Goal: Task Accomplishment & Management: Use online tool/utility

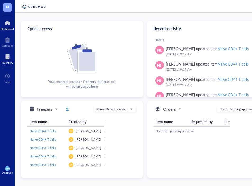
click at [8, 61] on div "Inventory" at bounding box center [8, 62] width 12 height 3
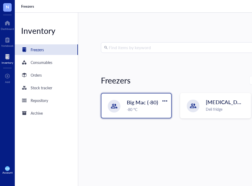
click at [125, 103] on div "Big Mac (-80) -80 °C" at bounding box center [136, 106] width 70 height 24
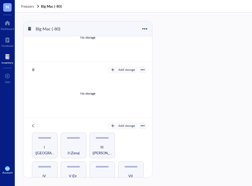
scroll to position [33, 0]
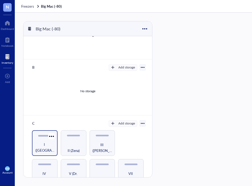
click at [52, 142] on div "I ([GEOGRAPHIC_DATA])" at bounding box center [45, 148] width 20 height 12
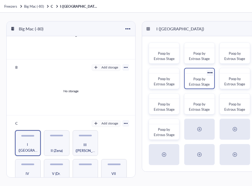
scroll to position [0, 17]
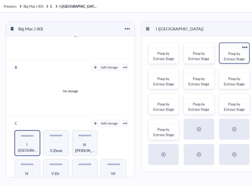
click at [228, 59] on span "Poop by Estrous Stage" at bounding box center [234, 56] width 21 height 10
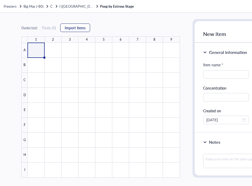
click at [72, 27] on span "Import items" at bounding box center [75, 28] width 21 height 4
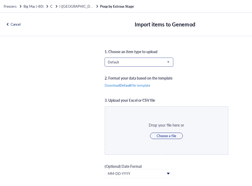
click at [148, 62] on span "Default" at bounding box center [138, 62] width 61 height 5
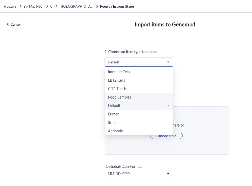
click at [139, 95] on div "Poop Samples" at bounding box center [139, 97] width 62 height 6
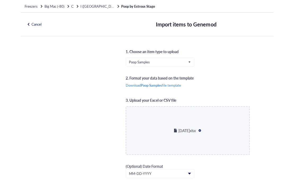
scroll to position [2, 0]
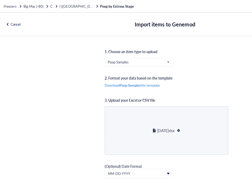
click at [251, 19] on div "Cancel Import items to Genemod Step 1 of 3 Continue to match" at bounding box center [166, 25] width 338 height 24
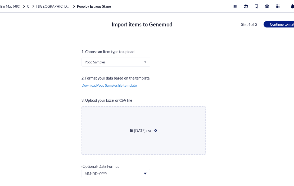
scroll to position [0, 45]
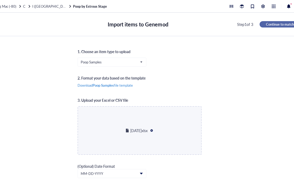
click at [252, 22] on span "Continue to match" at bounding box center [280, 24] width 28 height 5
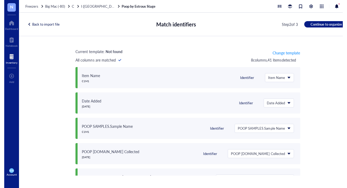
scroll to position [0, 0]
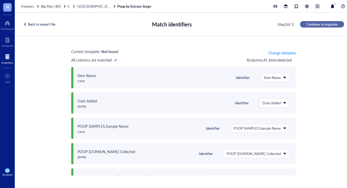
click at [252, 26] on span "Continue to organize" at bounding box center [322, 24] width 31 height 5
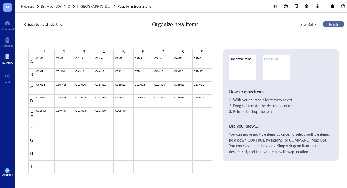
click at [252, 24] on span "Finish" at bounding box center [333, 24] width 9 height 5
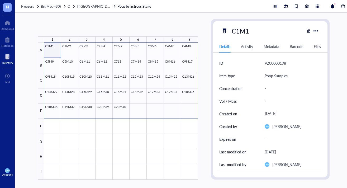
drag, startPoint x: 55, startPoint y: 52, endPoint x: 185, endPoint y: 112, distance: 143.3
click at [185, 112] on div at bounding box center [121, 111] width 154 height 137
click at [127, 27] on span "Generate Barcode" at bounding box center [125, 28] width 29 height 4
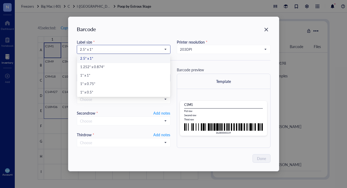
click at [128, 49] on span "2.5” x 1”" at bounding box center [123, 49] width 86 height 5
click at [111, 93] on div "1” x 0.5”" at bounding box center [123, 93] width 87 height 6
type input "DLO00000229"
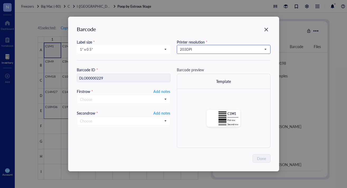
click at [190, 48] on span "203 DPI" at bounding box center [223, 49] width 86 height 5
click at [189, 66] on div "300 DPI" at bounding box center [223, 67] width 87 height 6
click at [156, 114] on span "Add notes" at bounding box center [162, 113] width 17 height 6
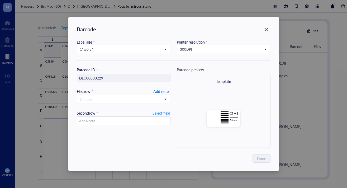
click at [161, 91] on span "Add notes" at bounding box center [162, 91] width 17 height 6
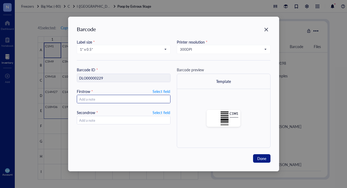
click at [140, 100] on input "text" at bounding box center [123, 99] width 93 height 8
type input "2025"
type input "2025.09"
type input "[DATE]"
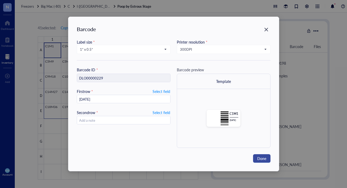
click at [252, 158] on span "Done" at bounding box center [262, 159] width 9 height 6
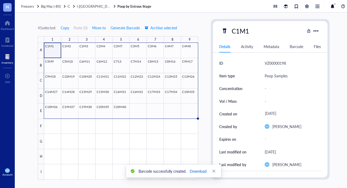
click at [198, 171] on span "Download" at bounding box center [198, 171] width 17 height 6
click at [252, 30] on div at bounding box center [316, 31] width 8 height 8
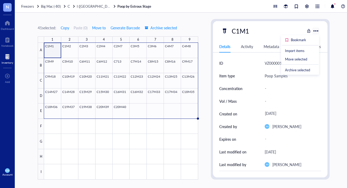
click at [252, 30] on div at bounding box center [316, 31] width 8 height 8
